Goal: Information Seeking & Learning: Learn about a topic

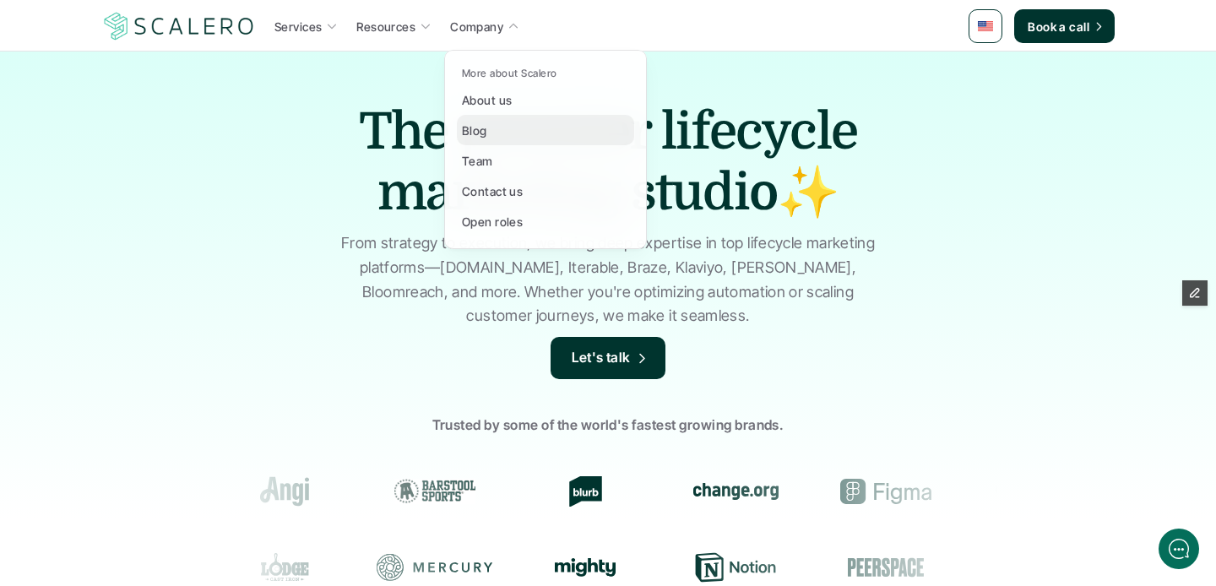
click at [483, 139] on p "Blog" at bounding box center [474, 131] width 25 height 18
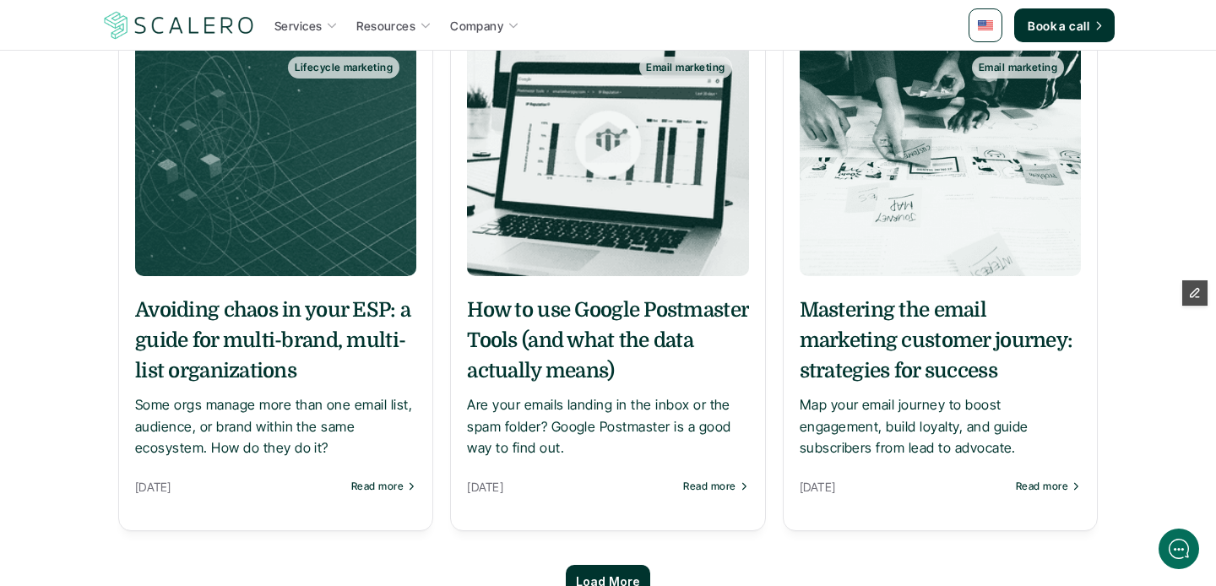
scroll to position [1404, 0]
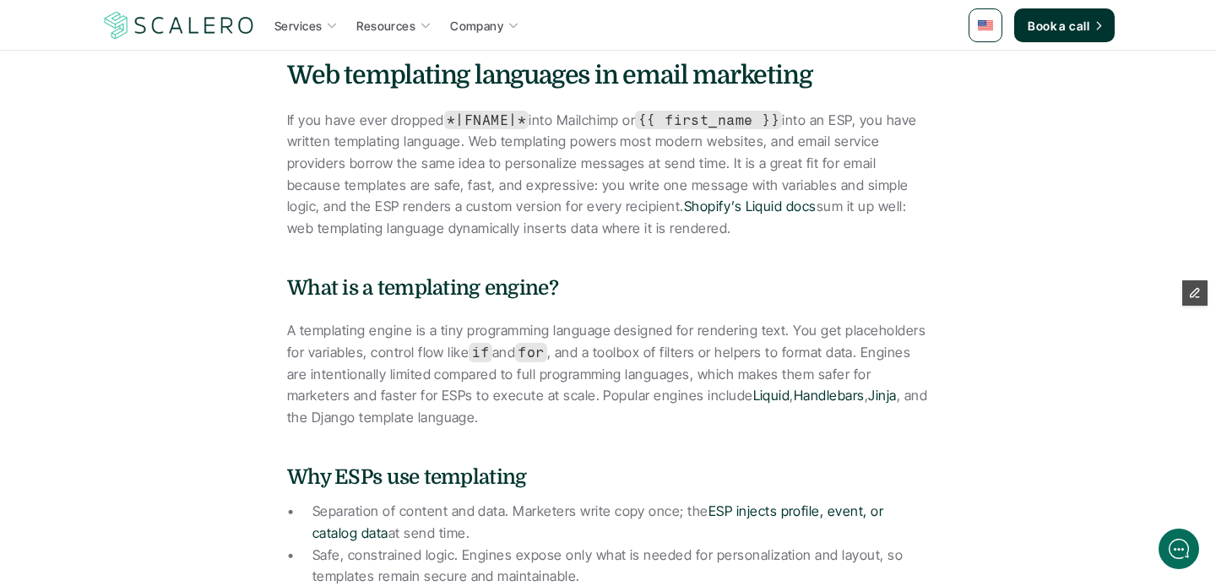
scroll to position [1034, 0]
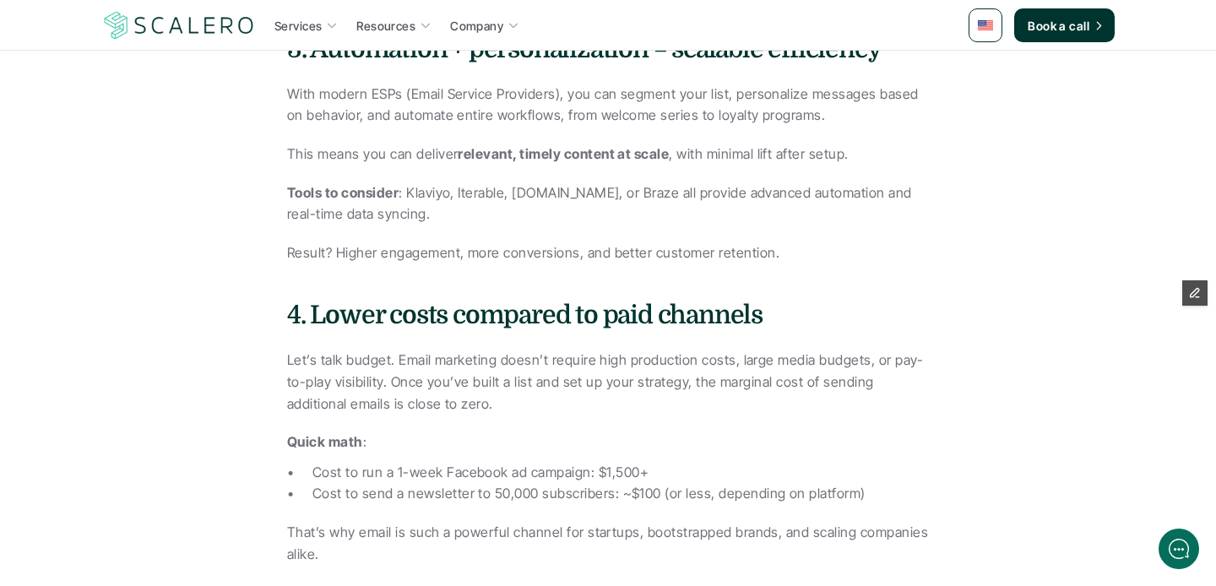
scroll to position [1736, 0]
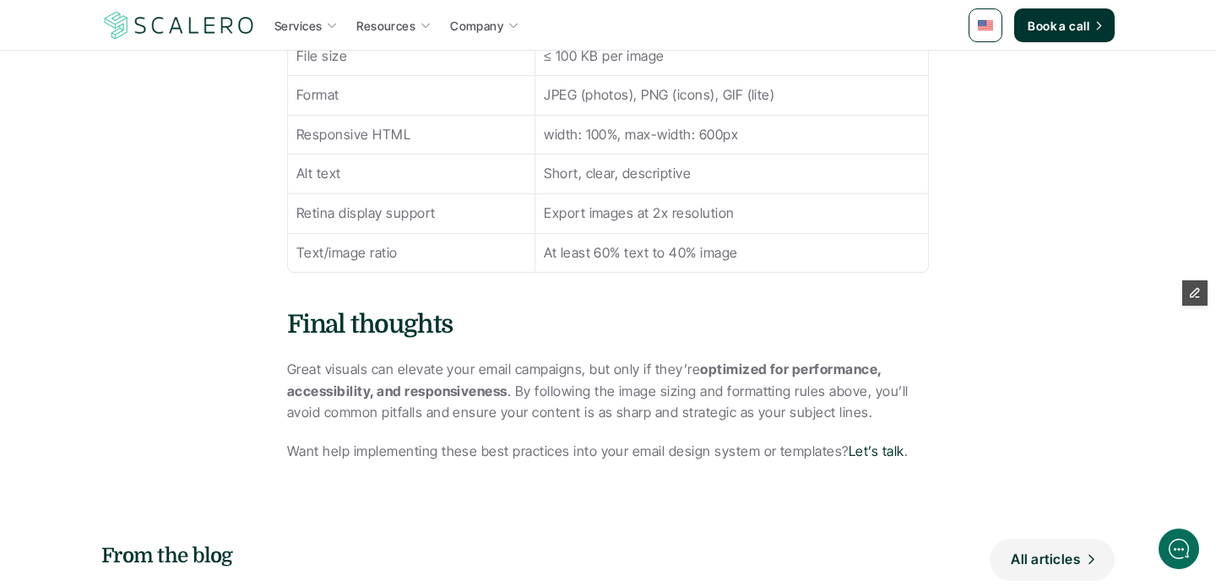
scroll to position [3298, 0]
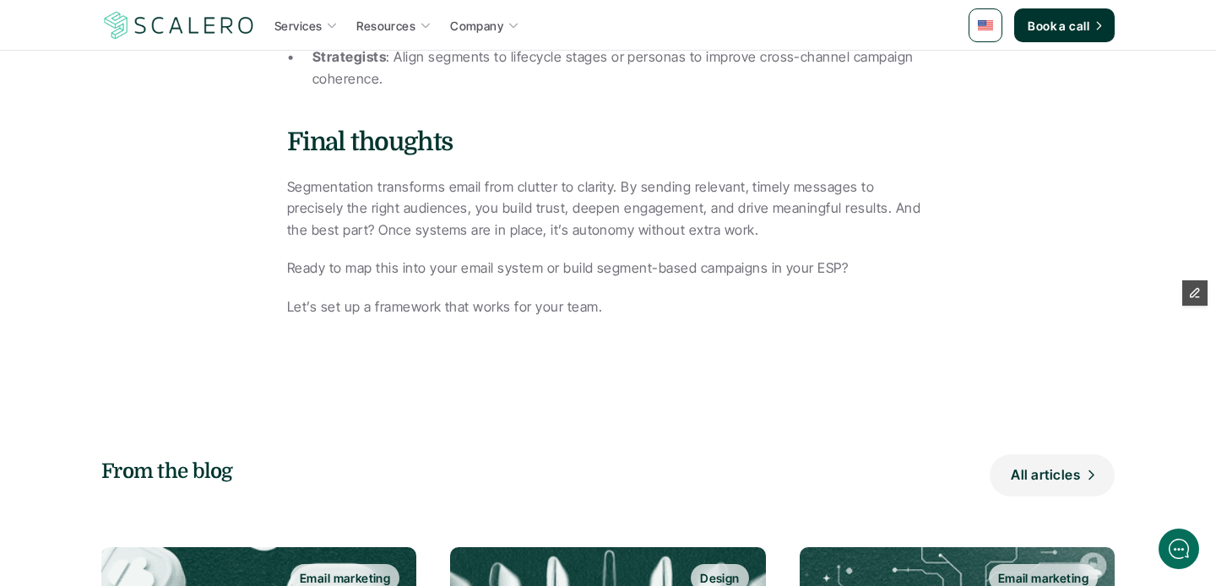
scroll to position [2261, 0]
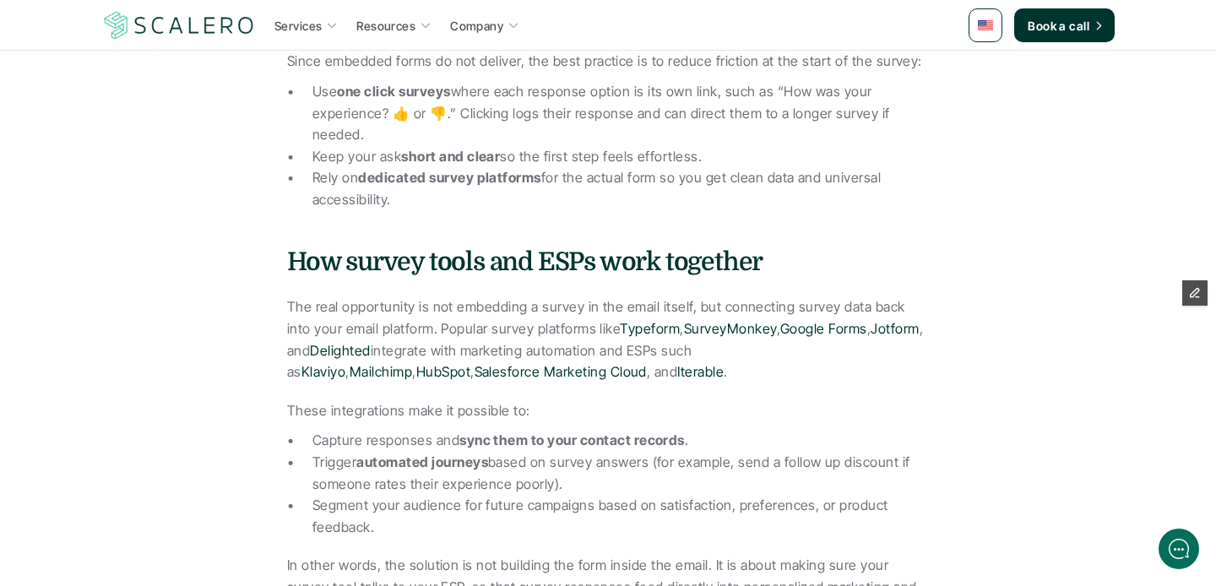
scroll to position [1323, 0]
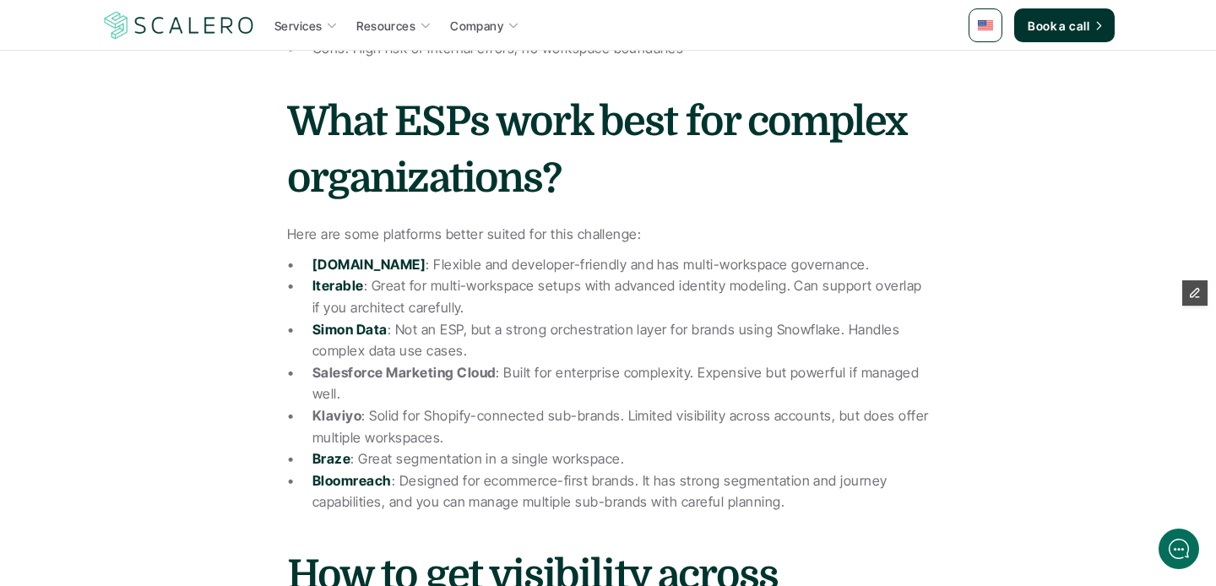
scroll to position [2028, 0]
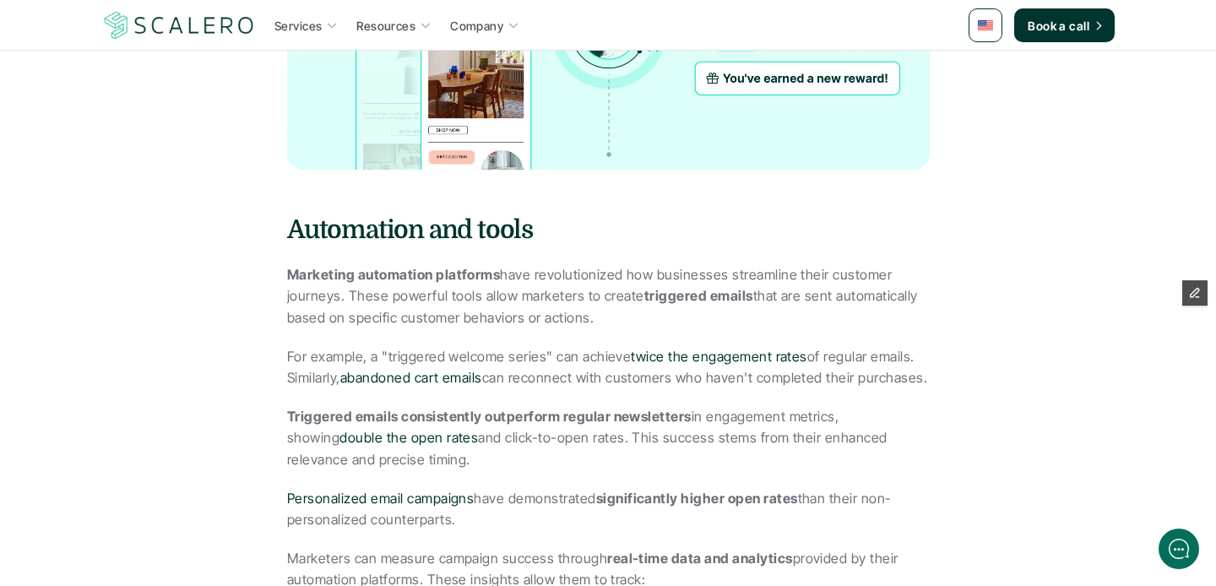
scroll to position [3832, 0]
